Goal: Task Accomplishment & Management: Manage account settings

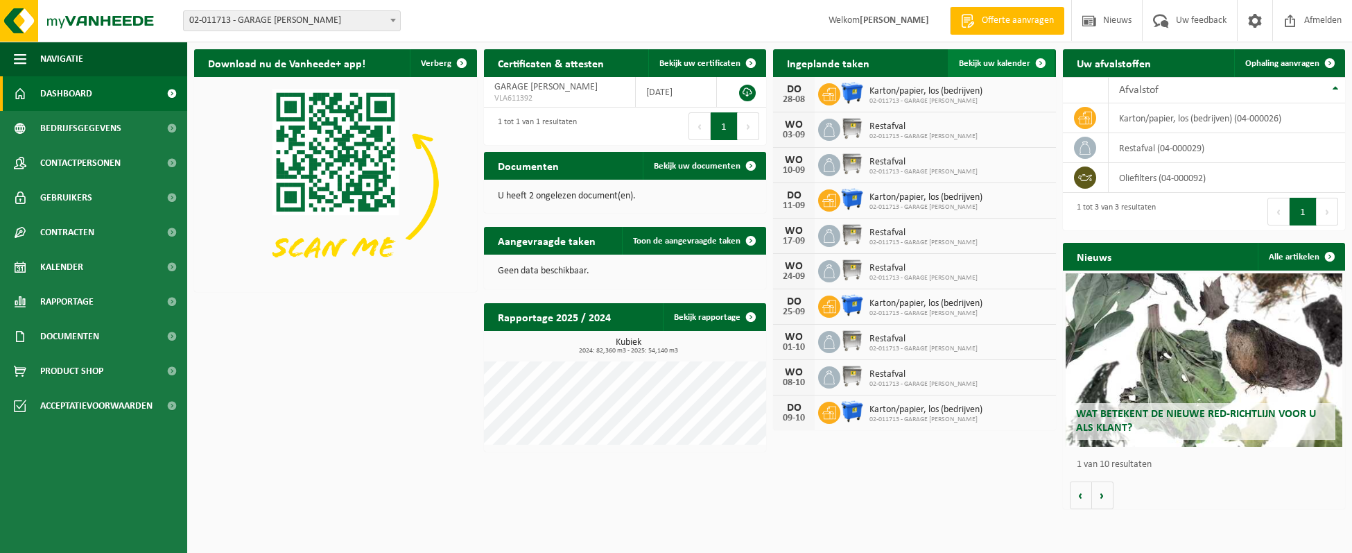
click at [993, 60] on span "Bekijk uw kalender" at bounding box center [994, 63] width 71 height 9
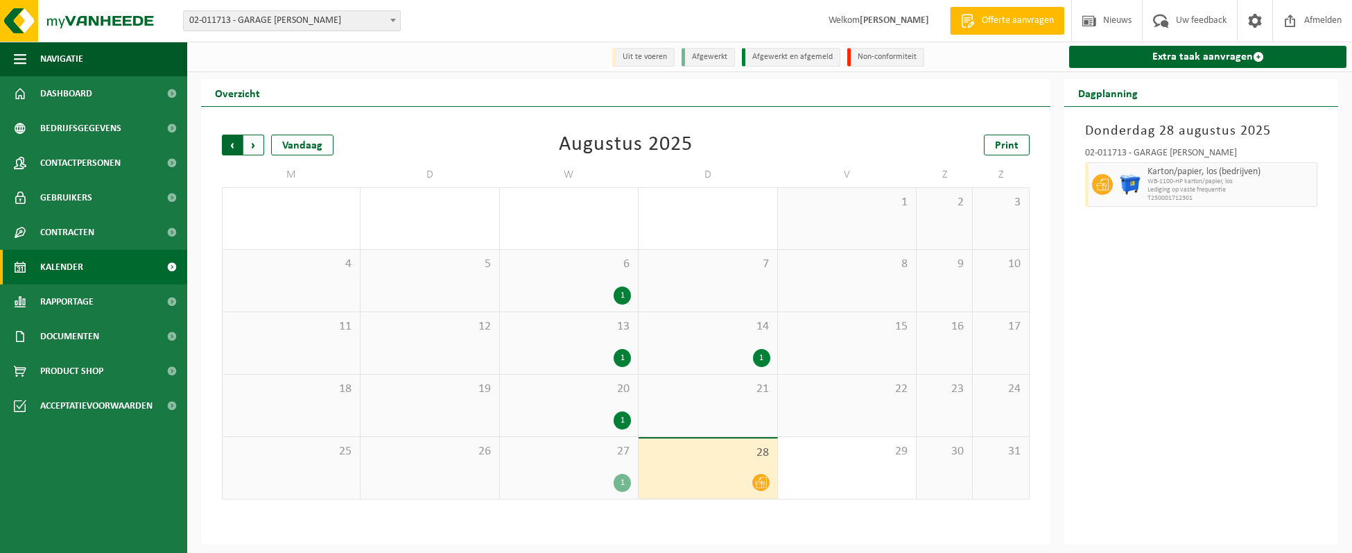
click at [248, 145] on span "Volgende" at bounding box center [253, 144] width 21 height 21
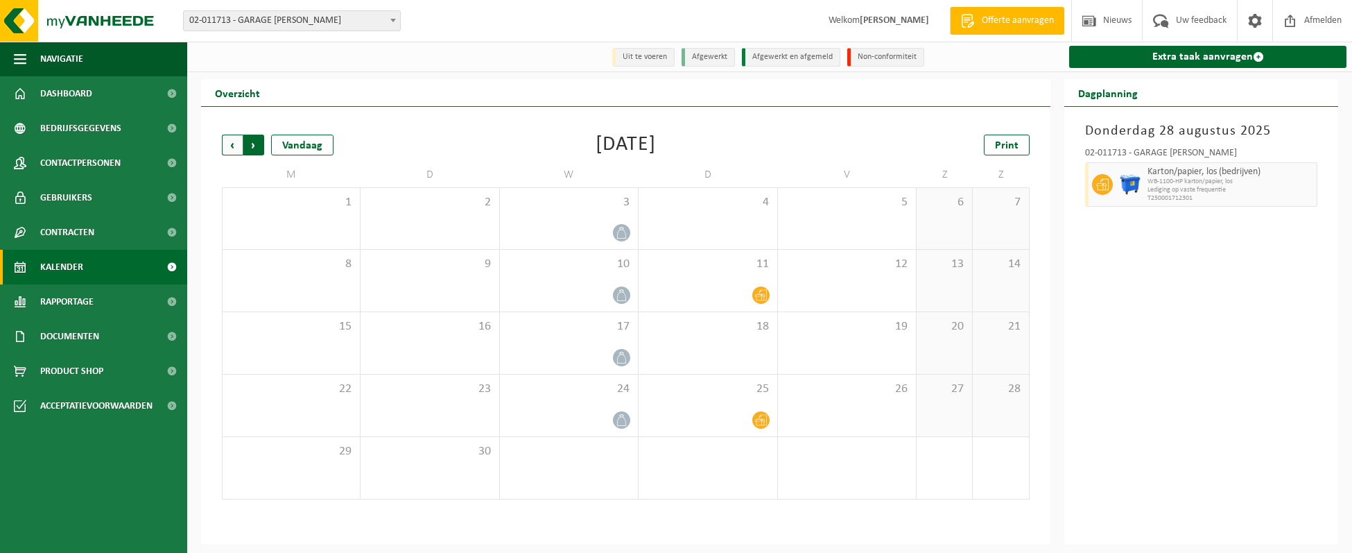
click at [226, 146] on span "Vorige" at bounding box center [232, 144] width 21 height 21
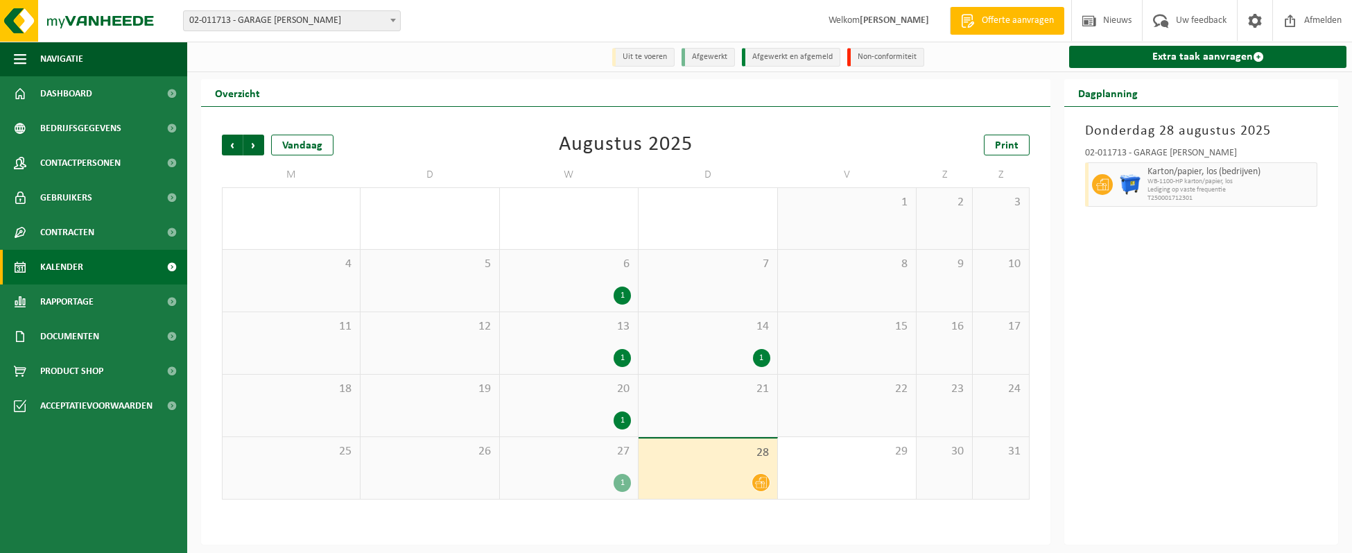
click at [761, 356] on div "1" at bounding box center [761, 358] width 17 height 18
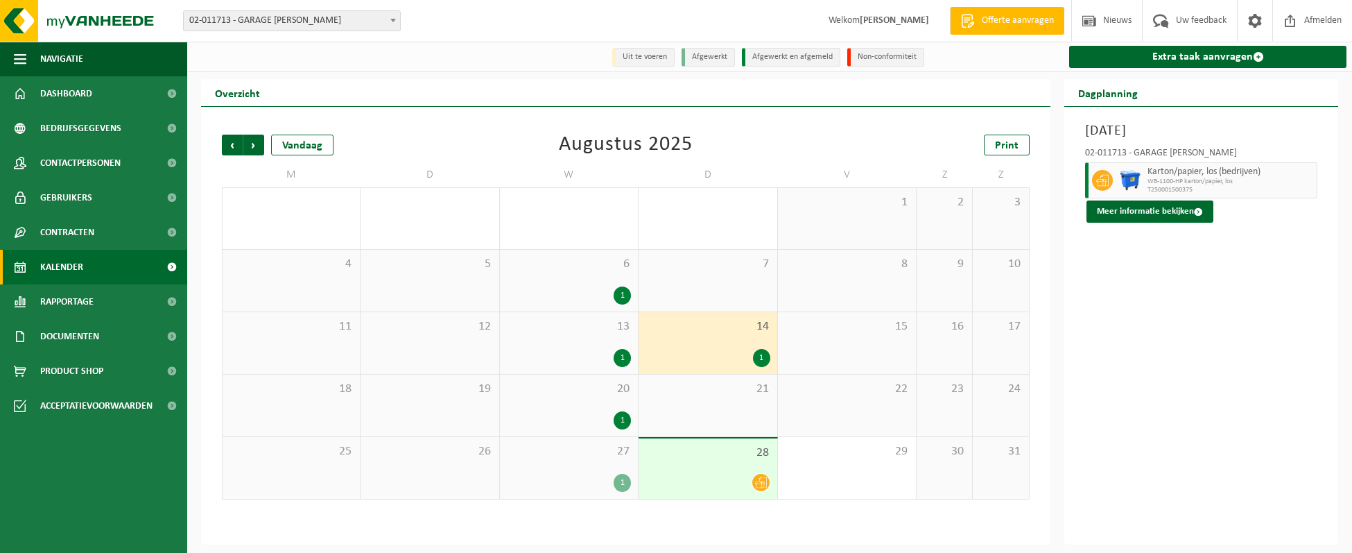
click at [620, 483] on div "1" at bounding box center [622, 483] width 17 height 18
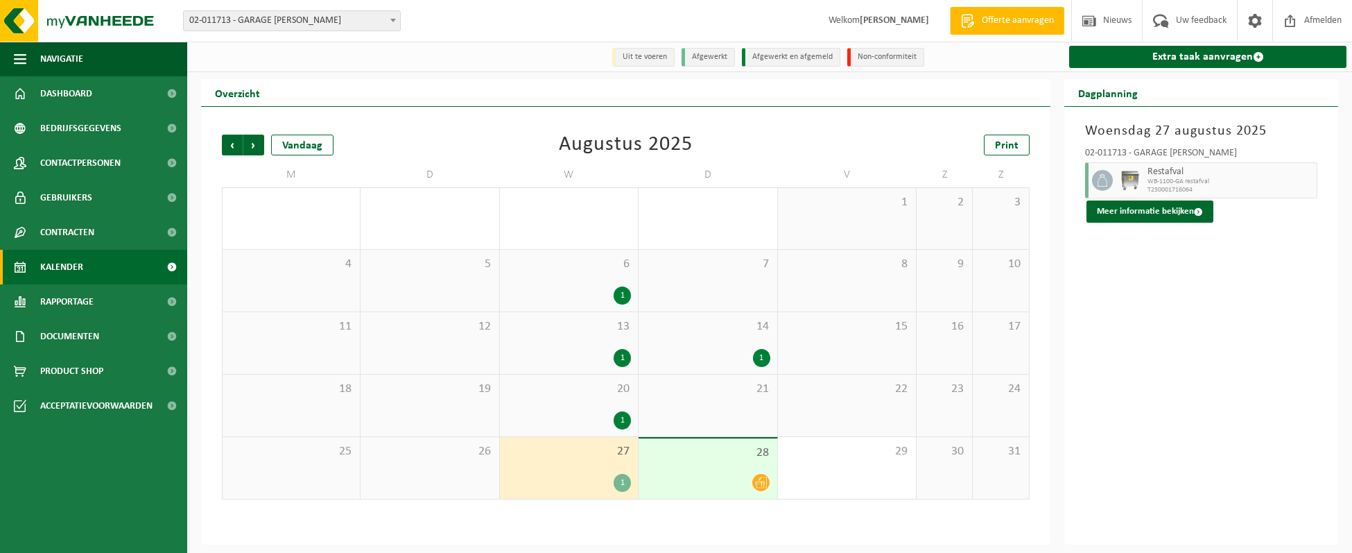
click at [619, 357] on div "1" at bounding box center [622, 358] width 17 height 18
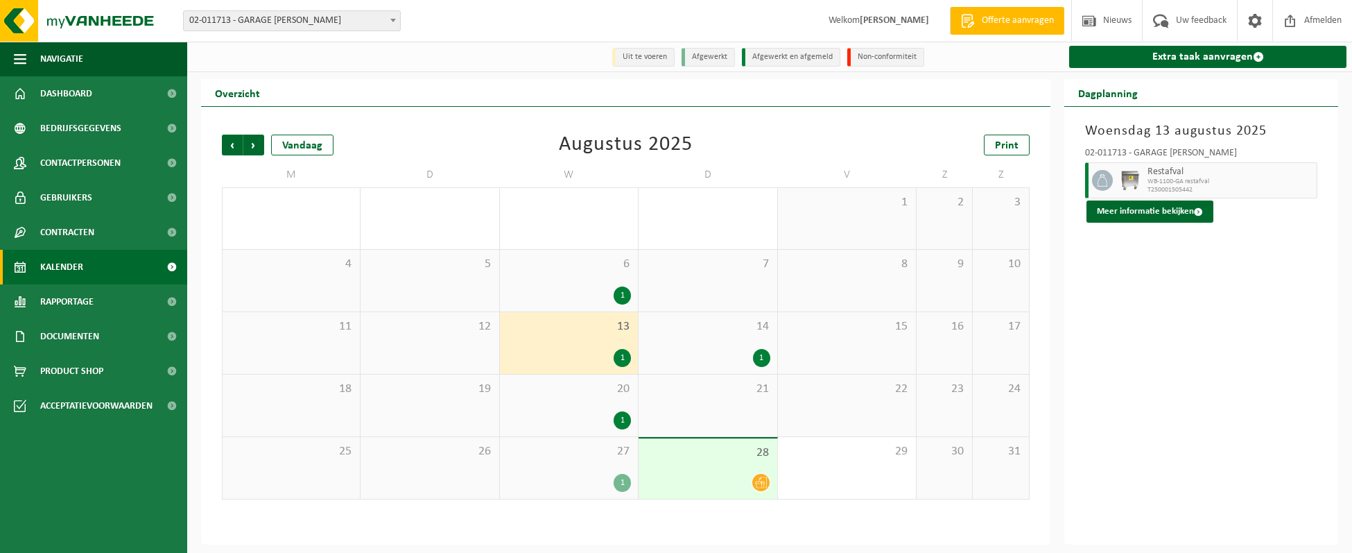
click at [623, 293] on div "1" at bounding box center [622, 295] width 17 height 18
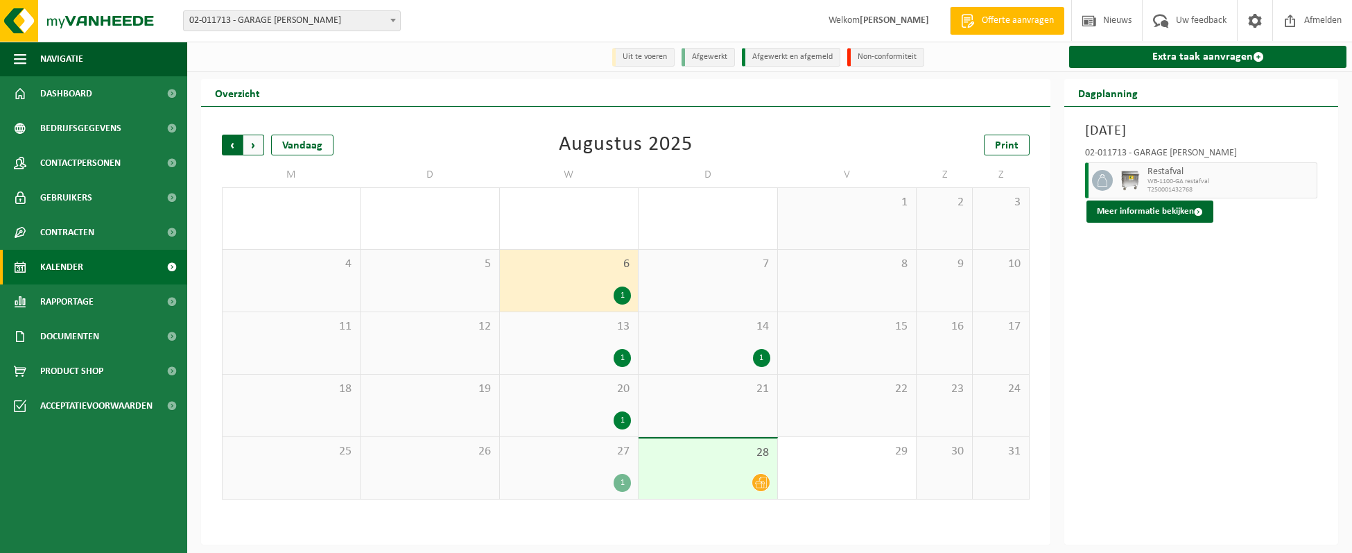
click at [257, 149] on span "Volgende" at bounding box center [253, 144] width 21 height 21
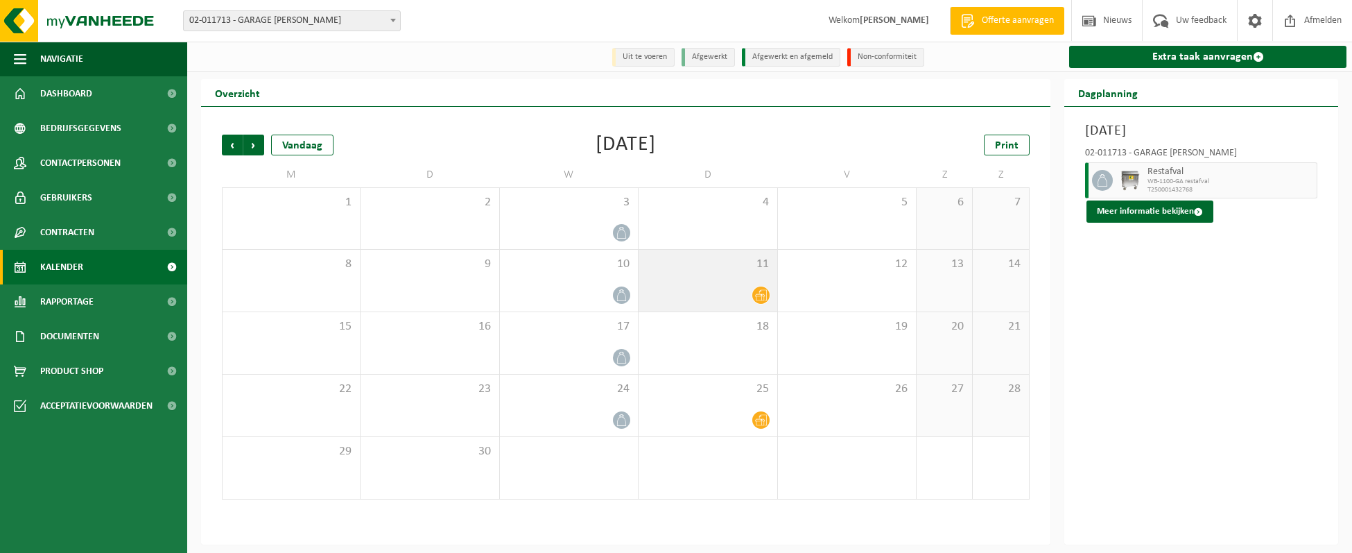
click at [763, 295] on icon at bounding box center [761, 295] width 12 height 12
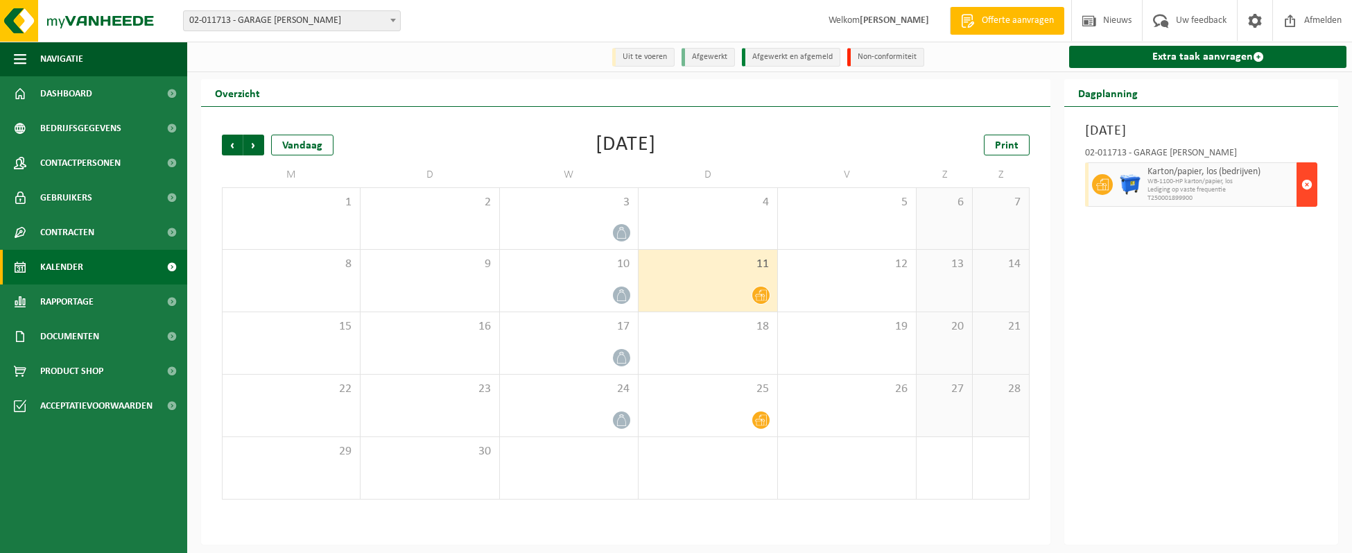
click at [1306, 182] on span "button" at bounding box center [1306, 185] width 11 height 28
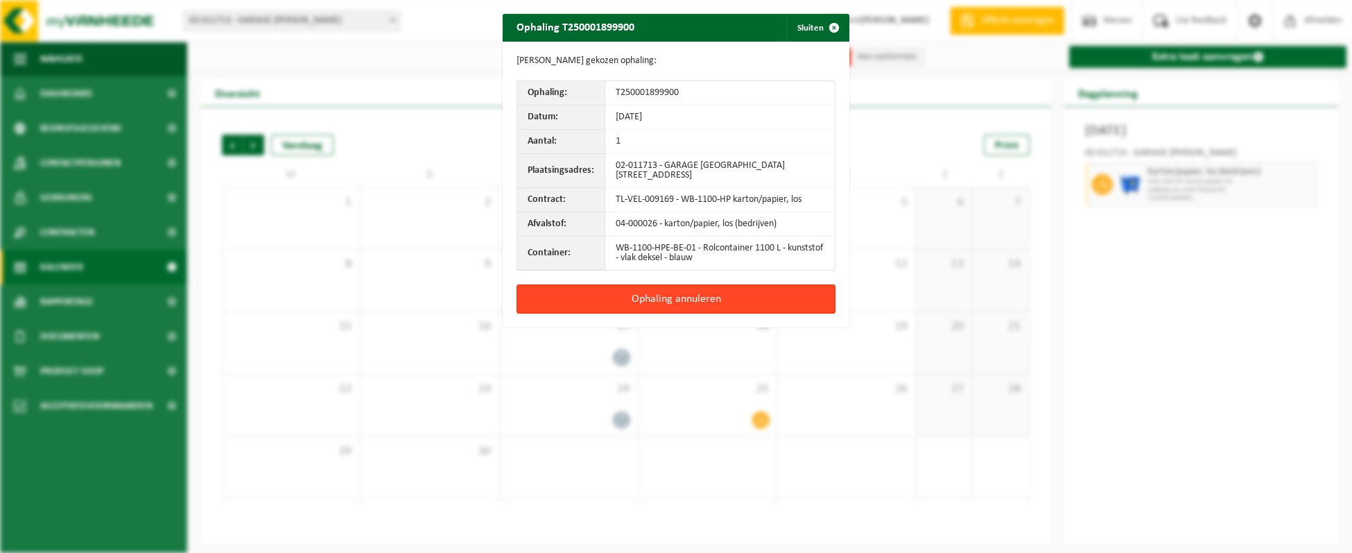
click at [659, 294] on button "Ophaling annuleren" at bounding box center [676, 298] width 319 height 29
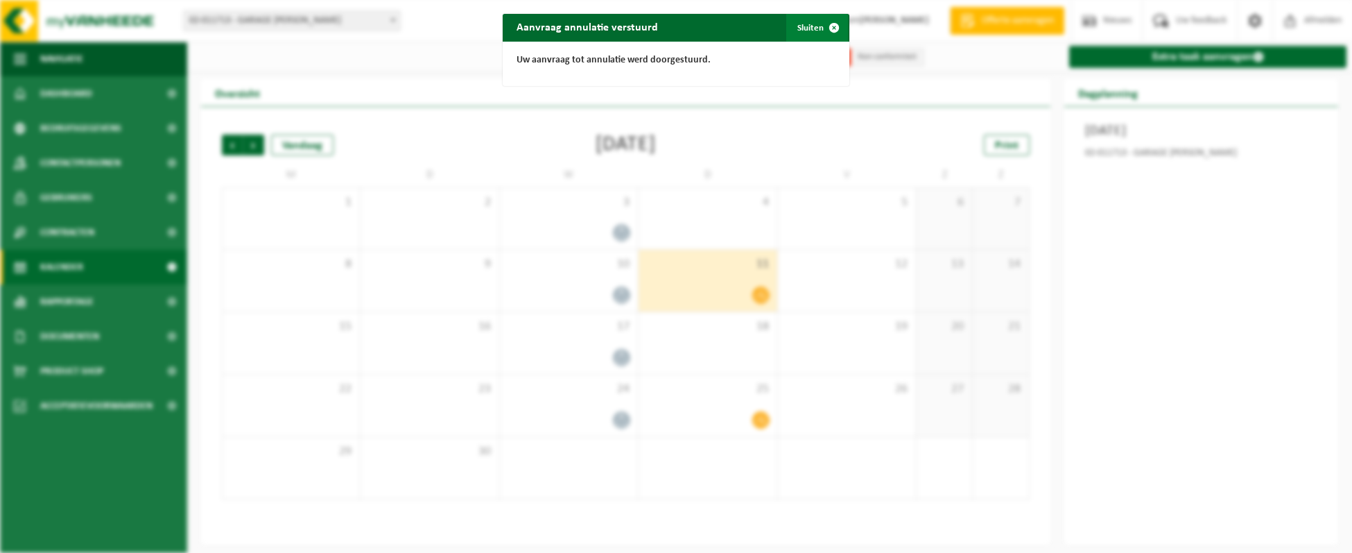
click at [804, 26] on button "Sluiten" at bounding box center [817, 28] width 62 height 28
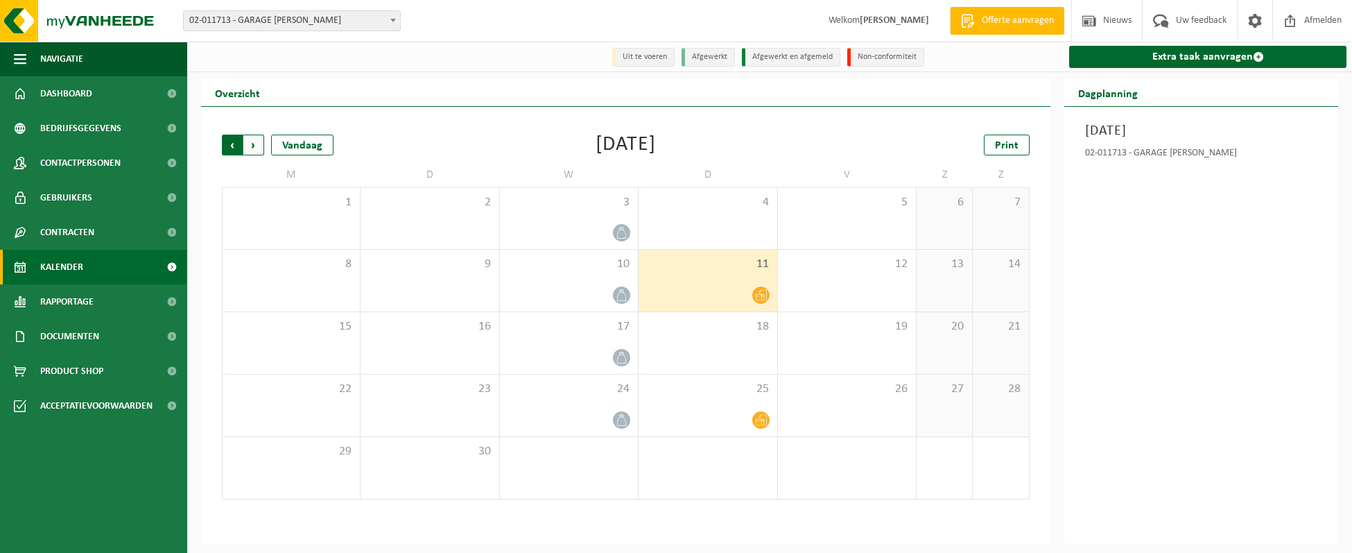
click at [255, 146] on span "Volgende" at bounding box center [253, 144] width 21 height 21
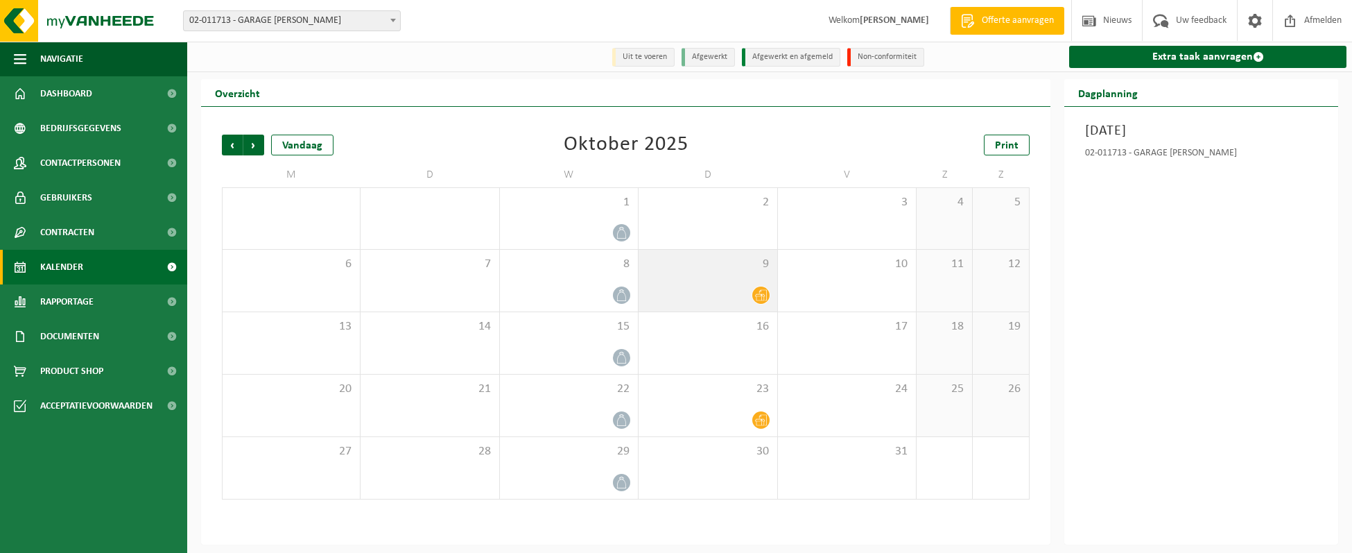
click at [760, 295] on icon at bounding box center [761, 295] width 12 height 12
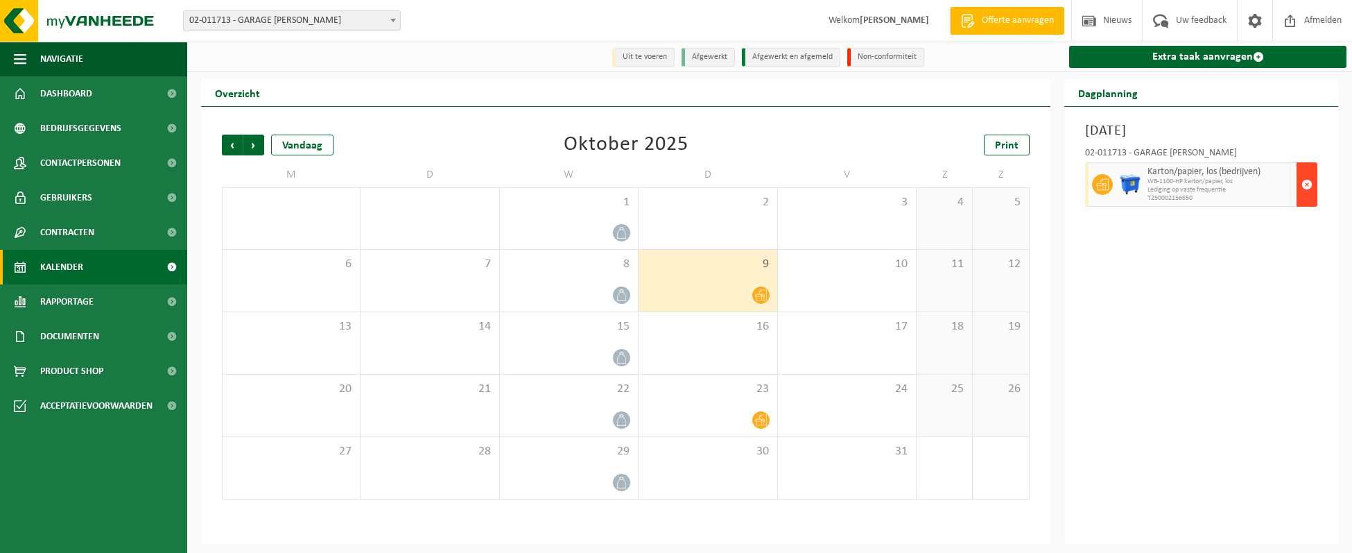
click at [1308, 178] on span "button" at bounding box center [1306, 185] width 11 height 28
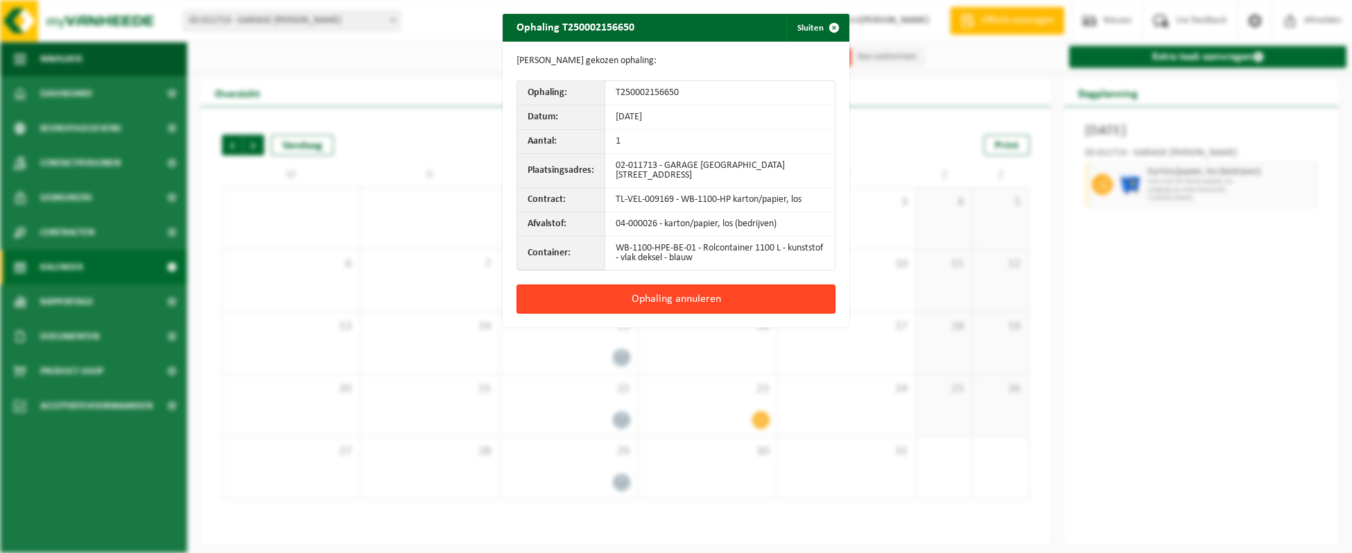
click at [667, 297] on button "Ophaling annuleren" at bounding box center [676, 298] width 319 height 29
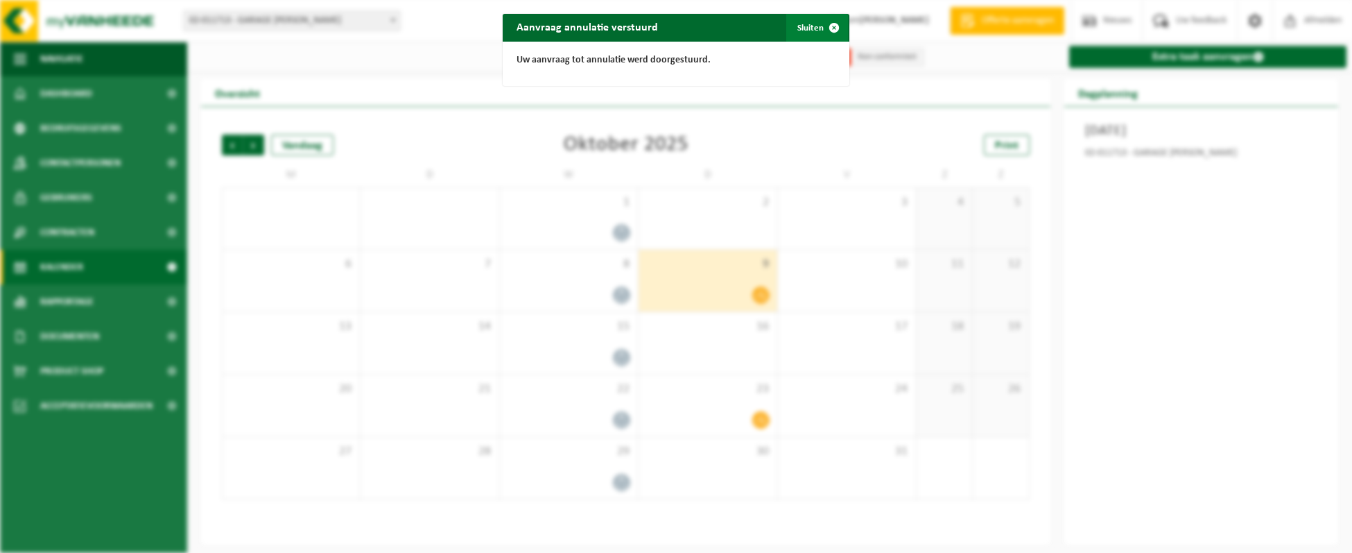
click at [794, 24] on button "Sluiten" at bounding box center [817, 28] width 62 height 28
